Goal: Check status: Check status

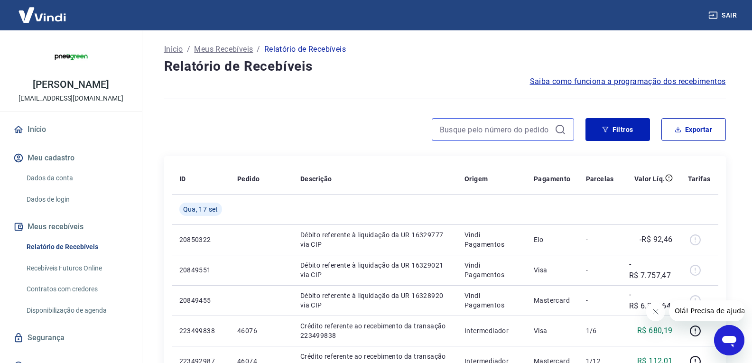
click at [499, 136] on input at bounding box center [495, 129] width 111 height 14
paste input "47478"
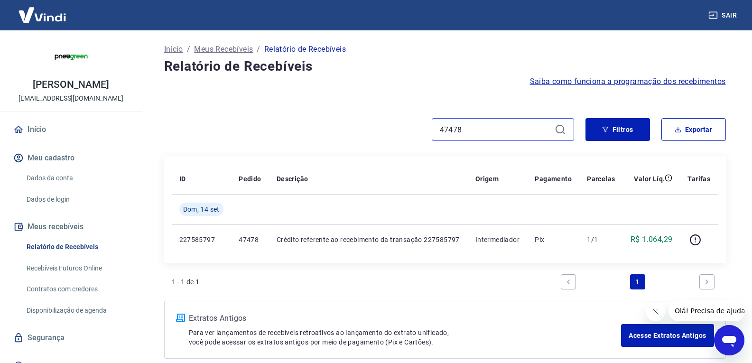
click at [466, 127] on input "47478" at bounding box center [495, 129] width 111 height 14
paste input "6"
click at [463, 122] on div "47476" at bounding box center [503, 129] width 142 height 23
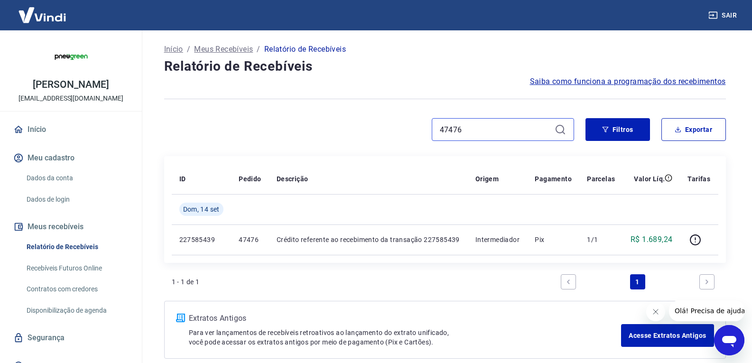
click at [464, 125] on input "47476" at bounding box center [495, 129] width 111 height 14
paste input "47476 47554"
click at [464, 125] on input "4747647476 47554" at bounding box center [495, 129] width 111 height 14
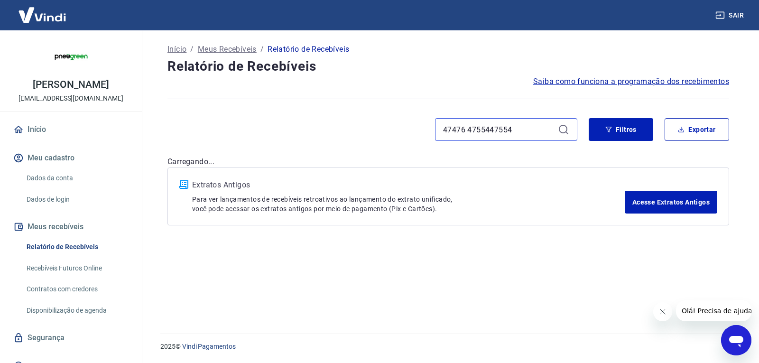
drag, startPoint x: 510, startPoint y: 130, endPoint x: 418, endPoint y: 129, distance: 92.1
click at [418, 129] on div "47476 4755447554" at bounding box center [372, 129] width 410 height 23
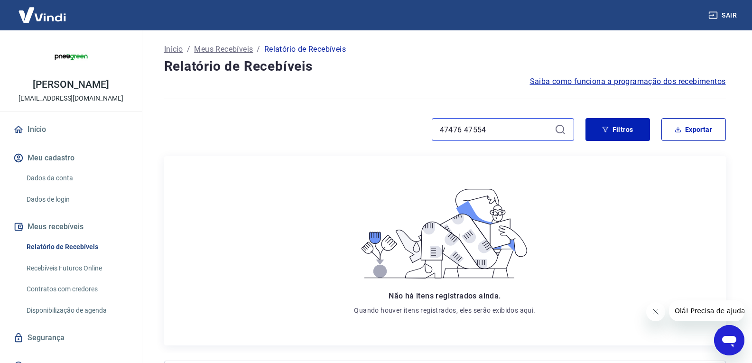
drag, startPoint x: 506, startPoint y: 127, endPoint x: 432, endPoint y: 127, distance: 73.5
click at [432, 127] on div "47476 47554" at bounding box center [503, 129] width 142 height 23
paste input
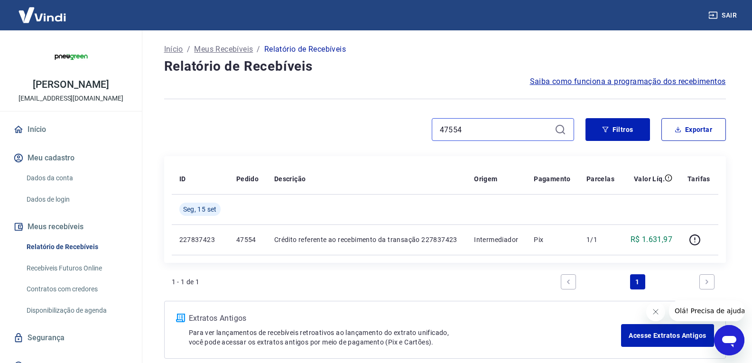
click at [471, 130] on input "47554" at bounding box center [495, 129] width 111 height 14
paste input "2"
click at [468, 129] on input "47552" at bounding box center [495, 129] width 111 height 14
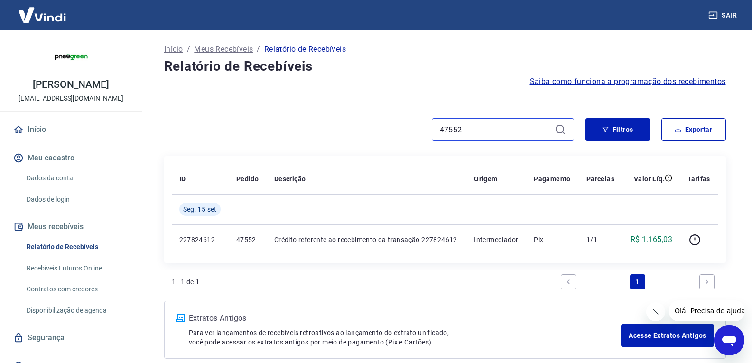
paste input "48"
click at [471, 135] on input "47548" at bounding box center [495, 129] width 111 height 14
paste input "6"
type input "47546"
